Goal: Find specific page/section: Find specific page/section

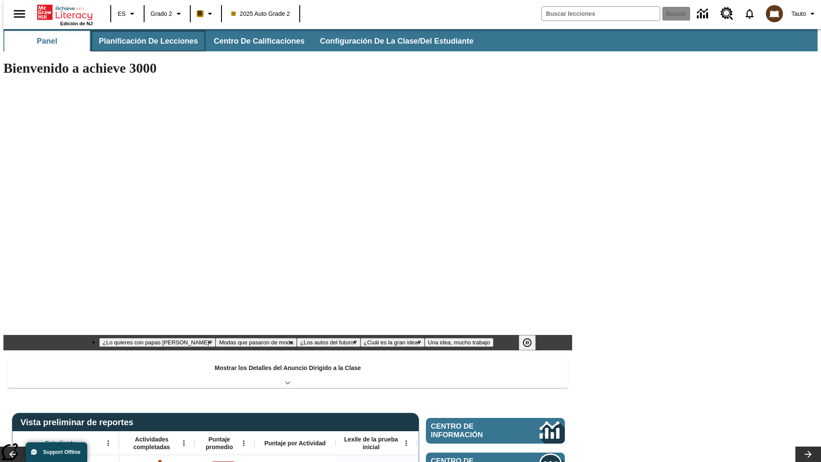
click at [143, 41] on button "Planificación de lecciones" at bounding box center [148, 41] width 114 height 21
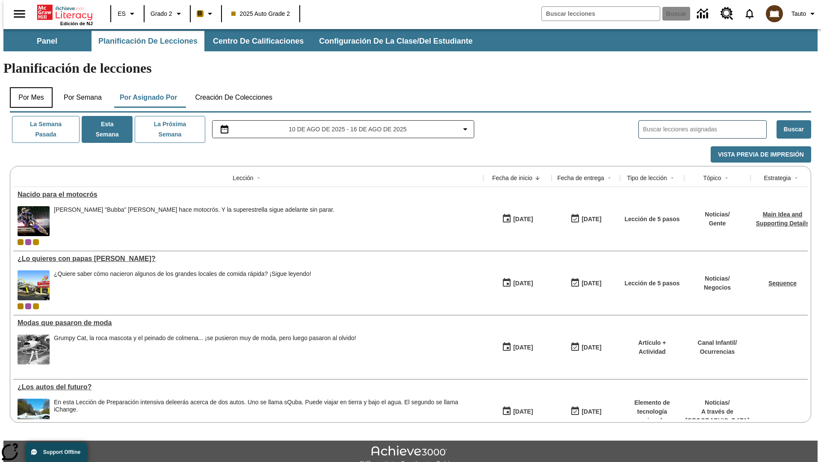
click at [28, 87] on button "Por mes" at bounding box center [31, 97] width 43 height 21
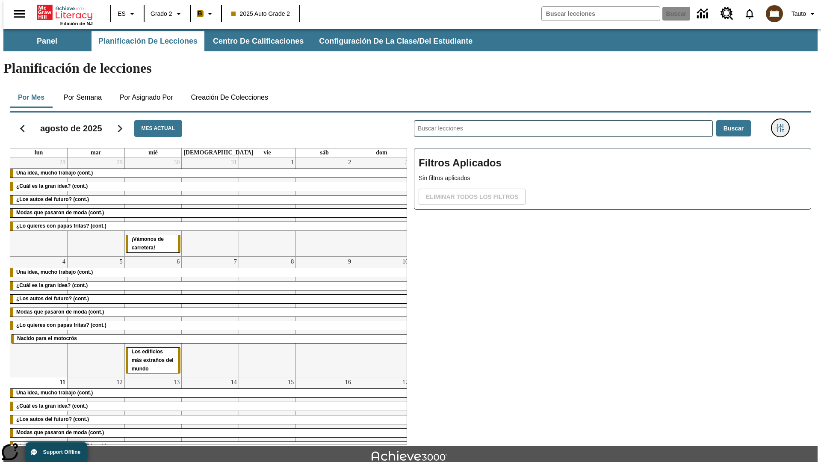
click at [783, 124] on icon "Menú lateral de filtros" at bounding box center [780, 128] width 8 height 8
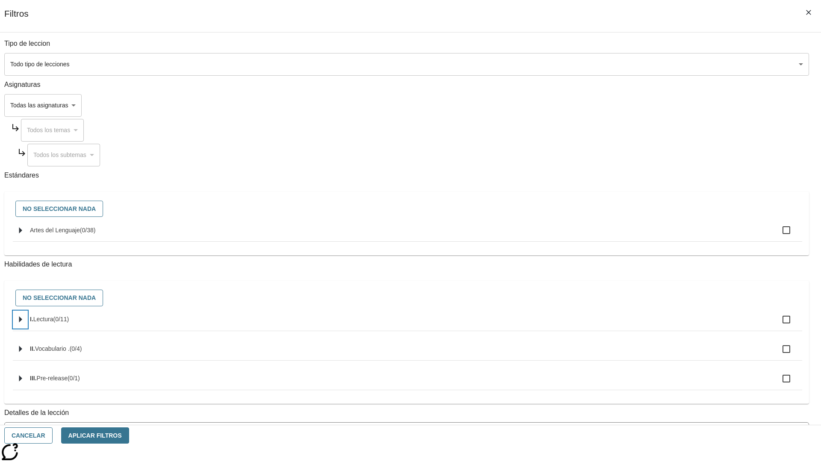
click at [22, 323] on icon "Seleccione habilidades" at bounding box center [20, 319] width 3 height 6
click at [53, 435] on button "Cancelar" at bounding box center [28, 435] width 48 height 17
click at [62, 12] on icon "Portada" at bounding box center [65, 12] width 57 height 17
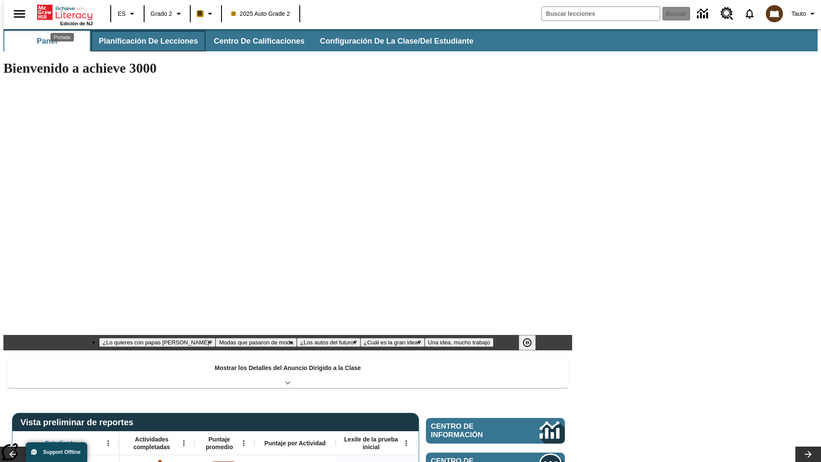
click at [143, 41] on button "Planificación de lecciones" at bounding box center [148, 41] width 114 height 21
